Goal: Check status: Check status

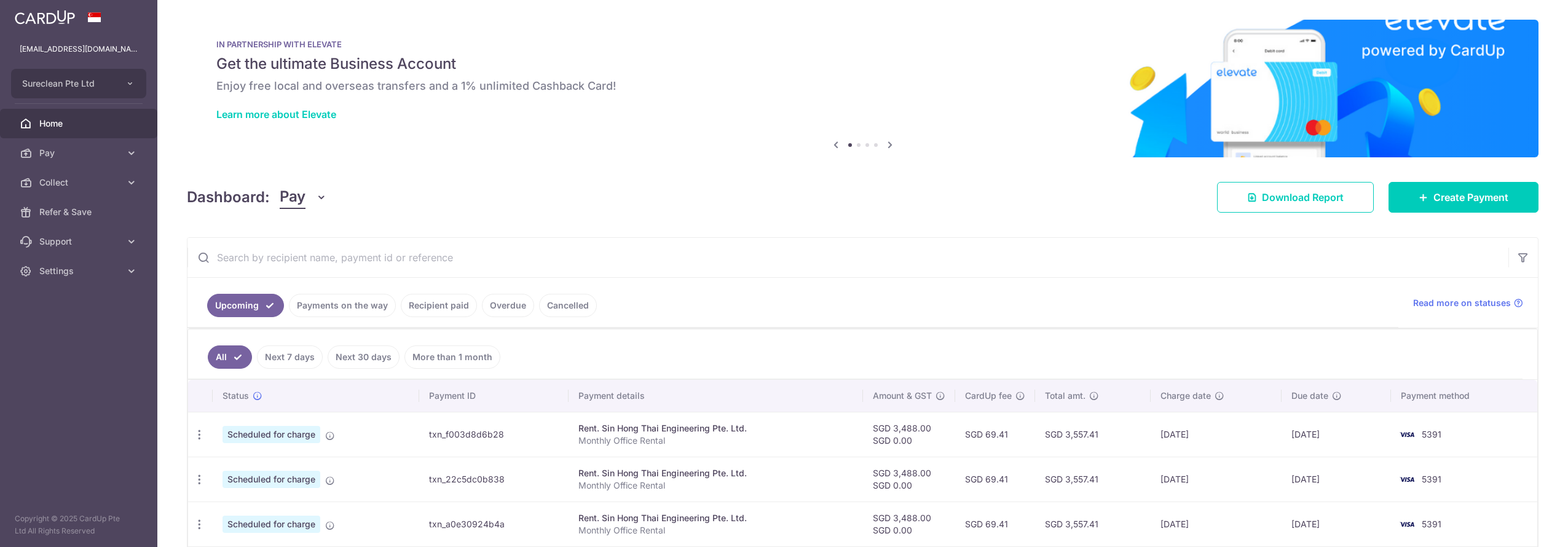
scroll to position [8, 0]
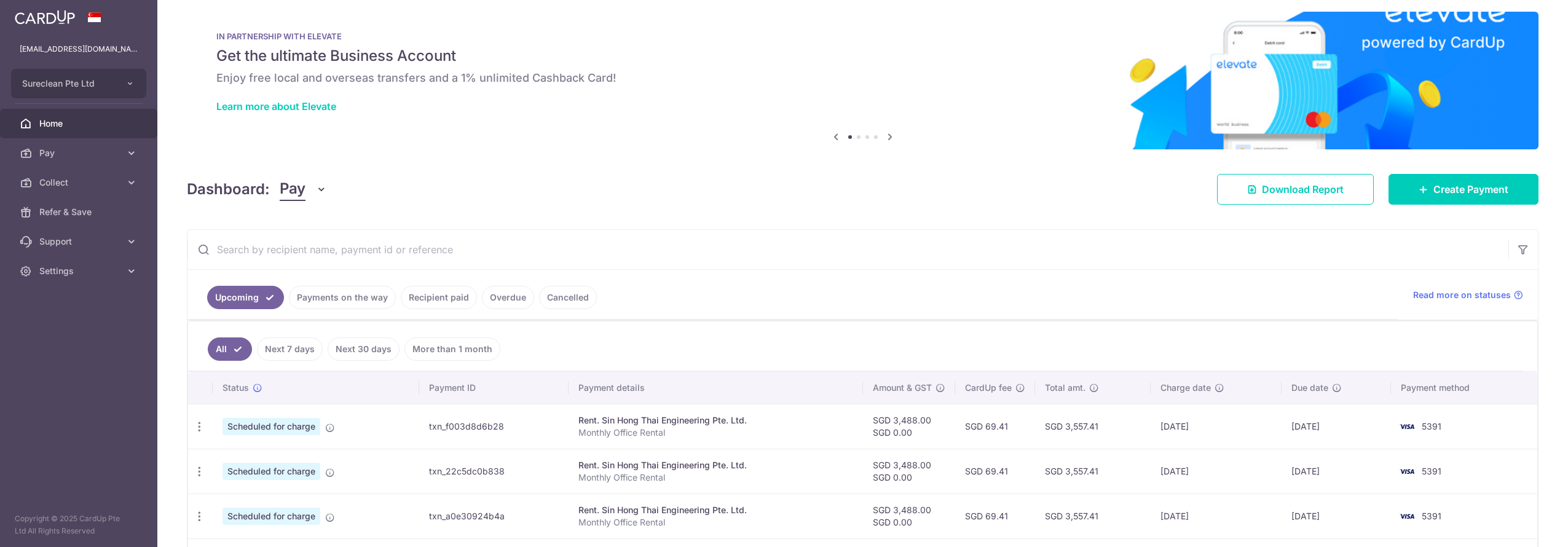
click at [341, 248] on input "text" at bounding box center [848, 249] width 1321 height 40
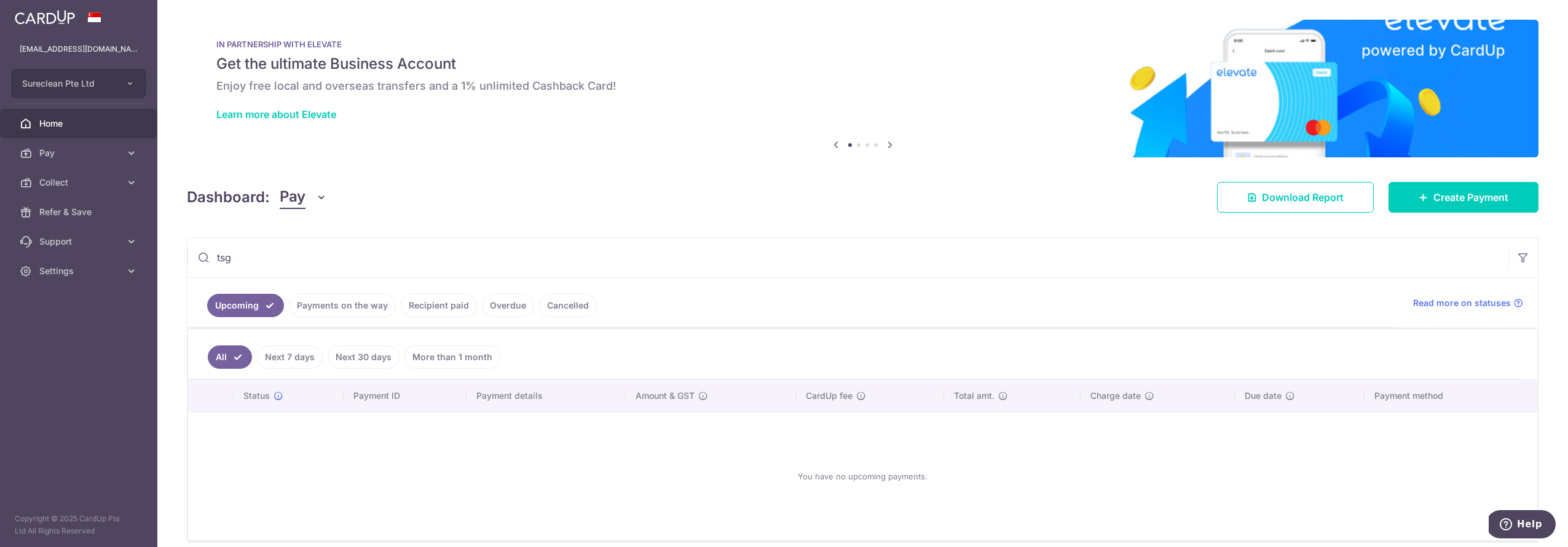
type input "tsg"
click at [456, 302] on link "Recipient paid" at bounding box center [438, 306] width 76 height 23
